Goal: Task Accomplishment & Management: Manage account settings

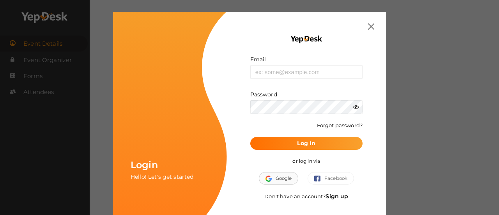
click at [281, 176] on button "Google" at bounding box center [279, 178] width 40 height 12
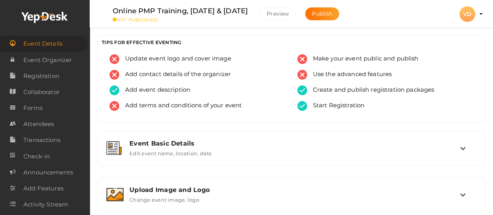
scroll to position [188, 0]
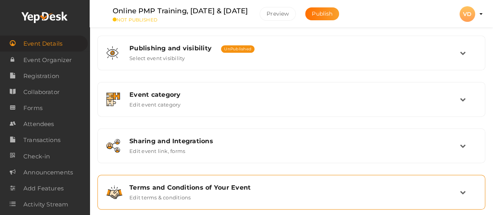
click at [461, 191] on icon at bounding box center [463, 192] width 6 height 6
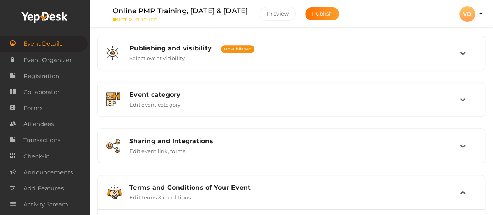
scroll to position [298, 0]
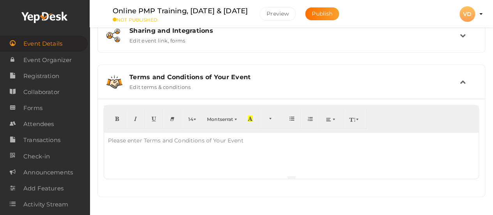
click at [235, 141] on div "Please enter Terms and Conditions of Your Event" at bounding box center [175, 141] width 143 height 16
